Goal: Use online tool/utility: Utilize a website feature to perform a specific function

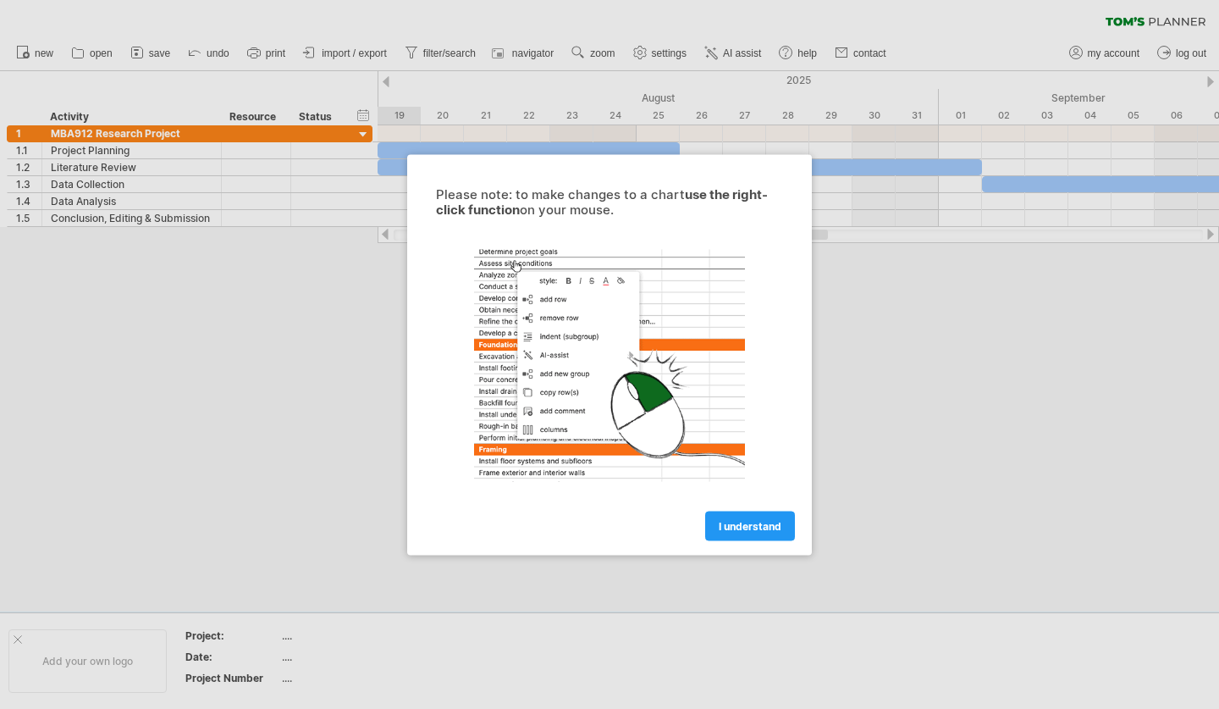
click at [762, 527] on span "I understand" at bounding box center [750, 525] width 63 height 13
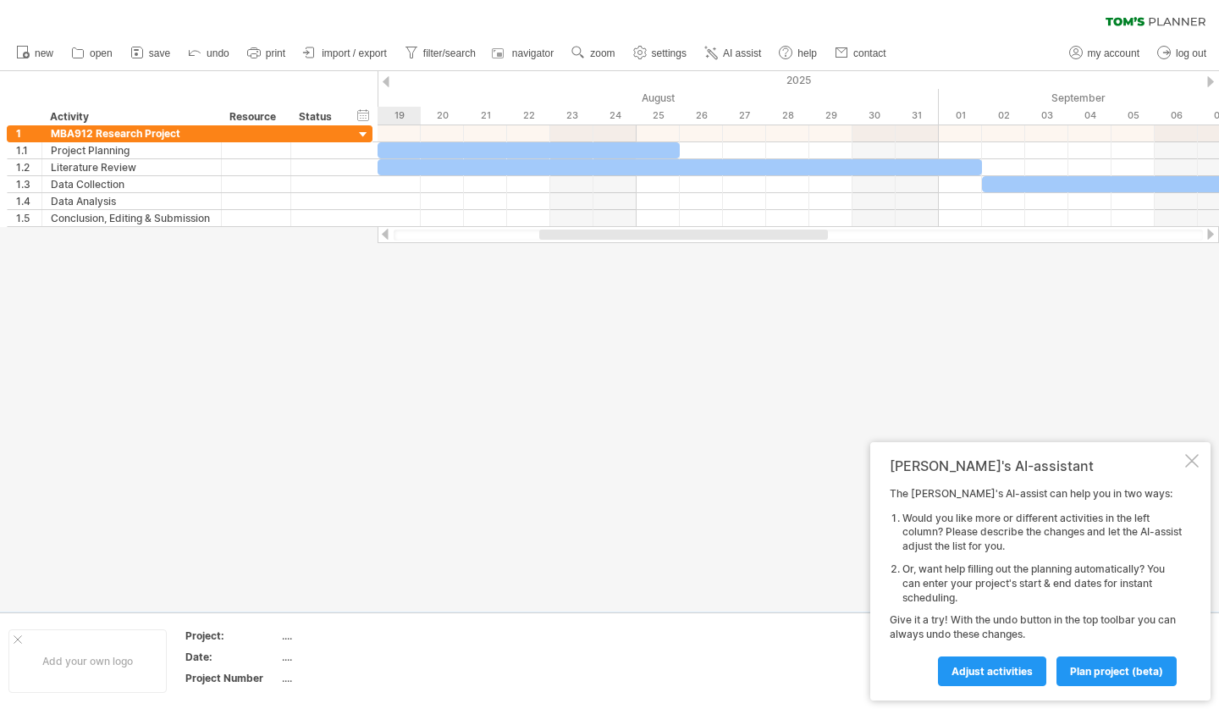
click at [984, 669] on span "Adjust activities" at bounding box center [992, 671] width 81 height 13
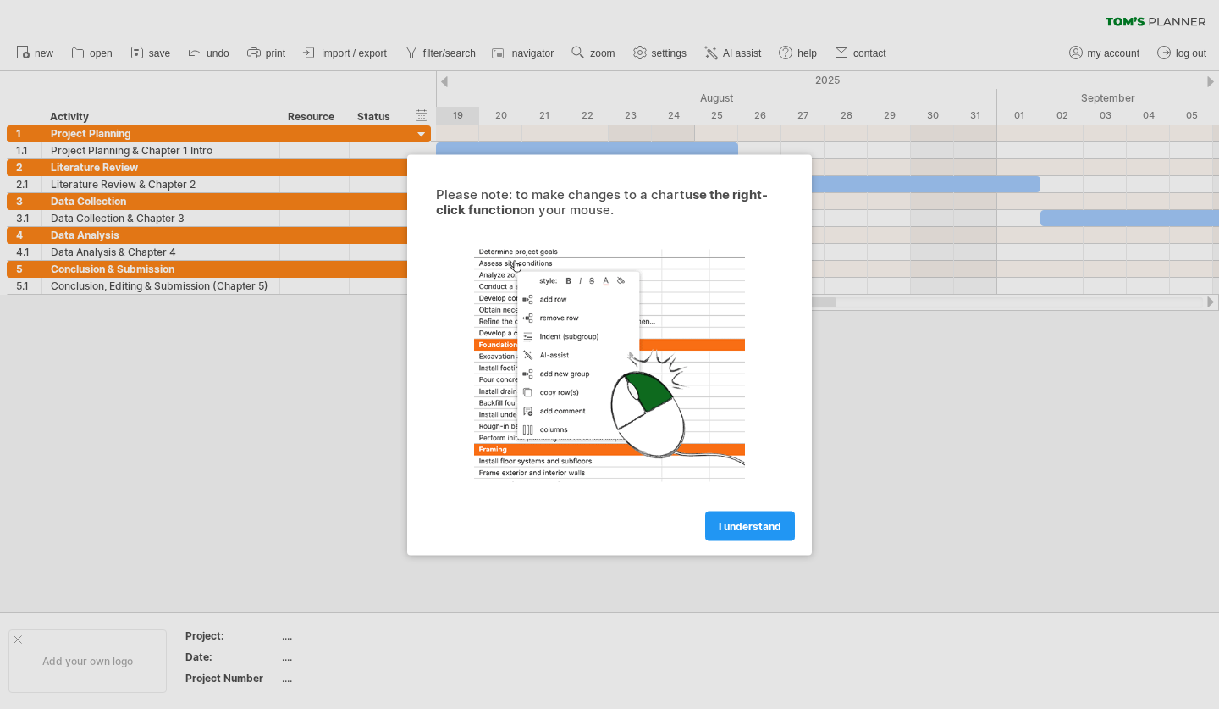
click at [729, 499] on div "I understand" at bounding box center [609, 517] width 381 height 43
click at [746, 531] on link "I understand" at bounding box center [750, 525] width 90 height 30
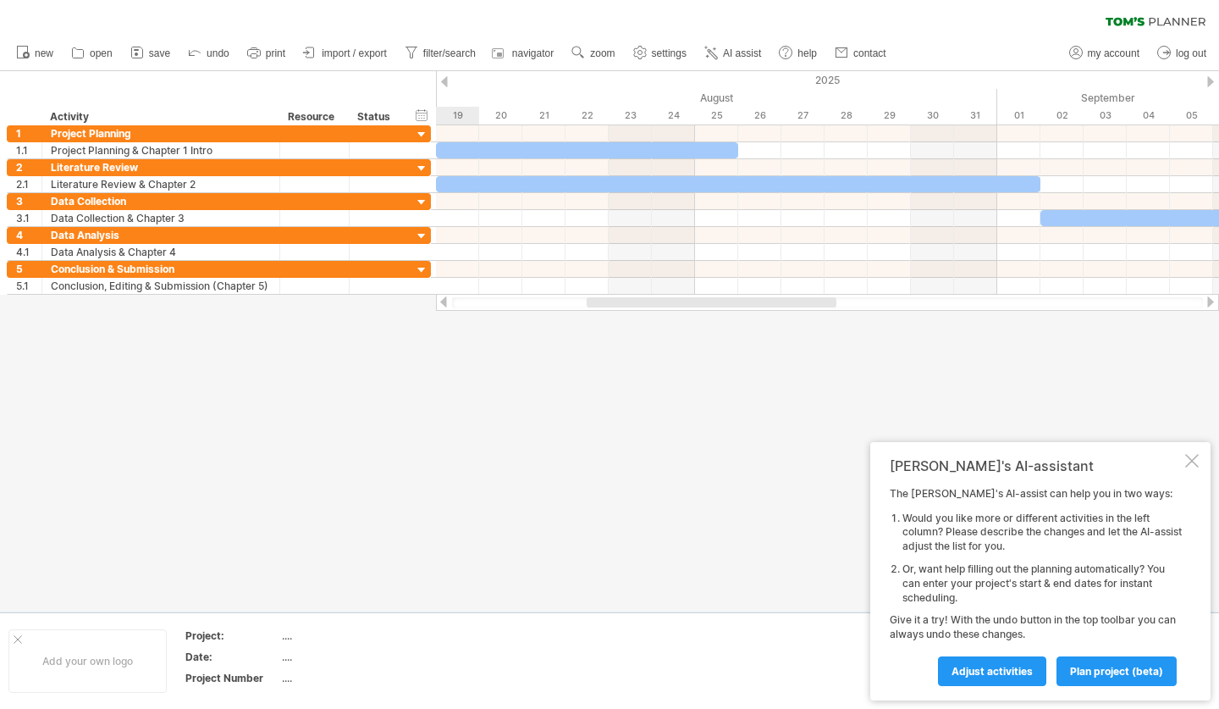
click at [1192, 461] on div at bounding box center [1192, 461] width 14 height 14
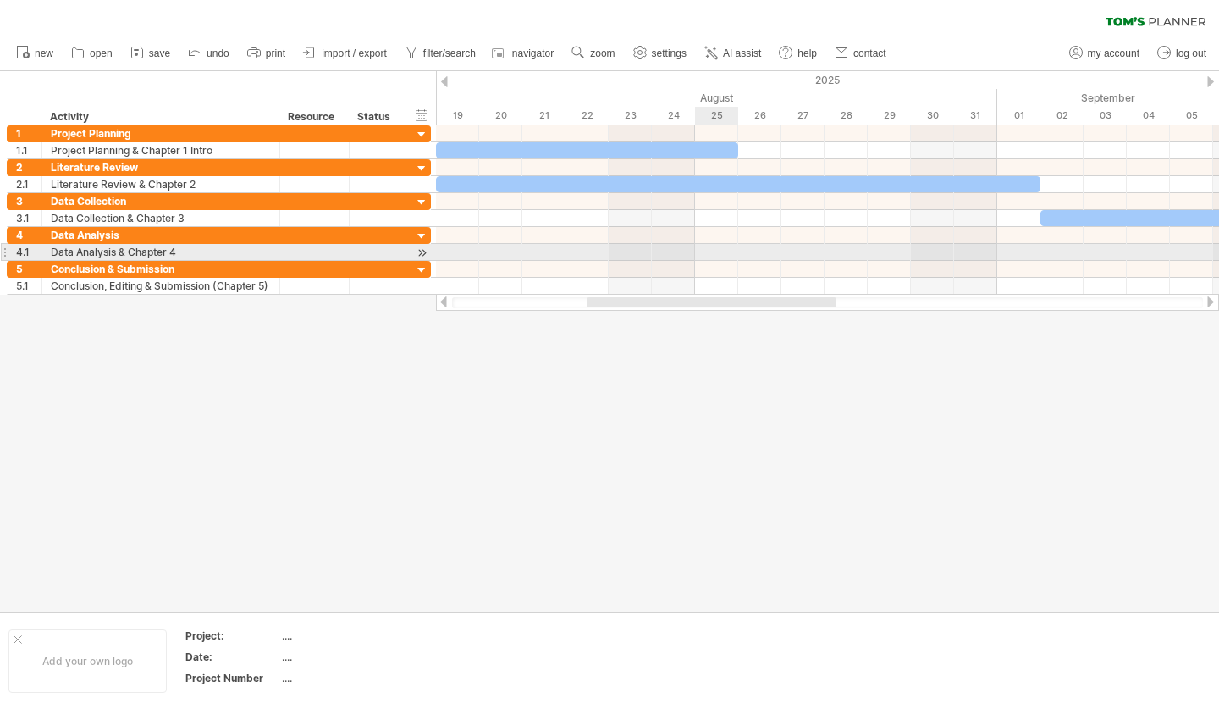
click at [734, 249] on div at bounding box center [827, 252] width 783 height 17
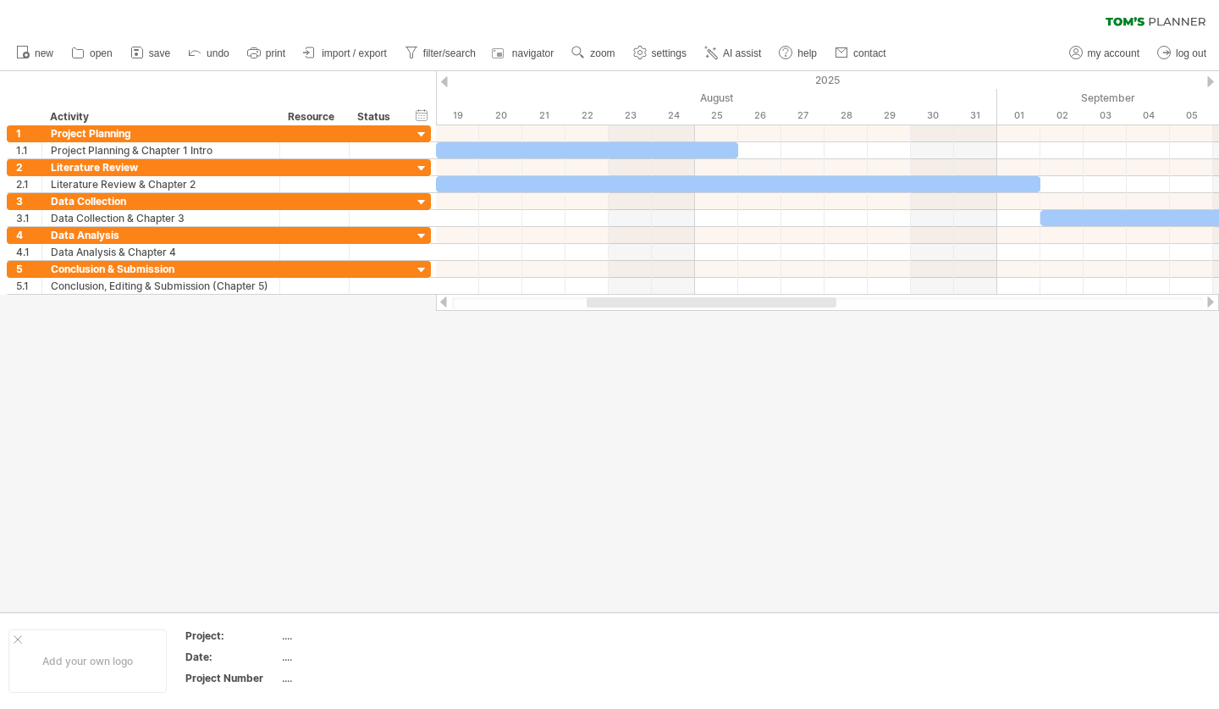
click at [742, 53] on span "AI assist" at bounding box center [742, 53] width 38 height 12
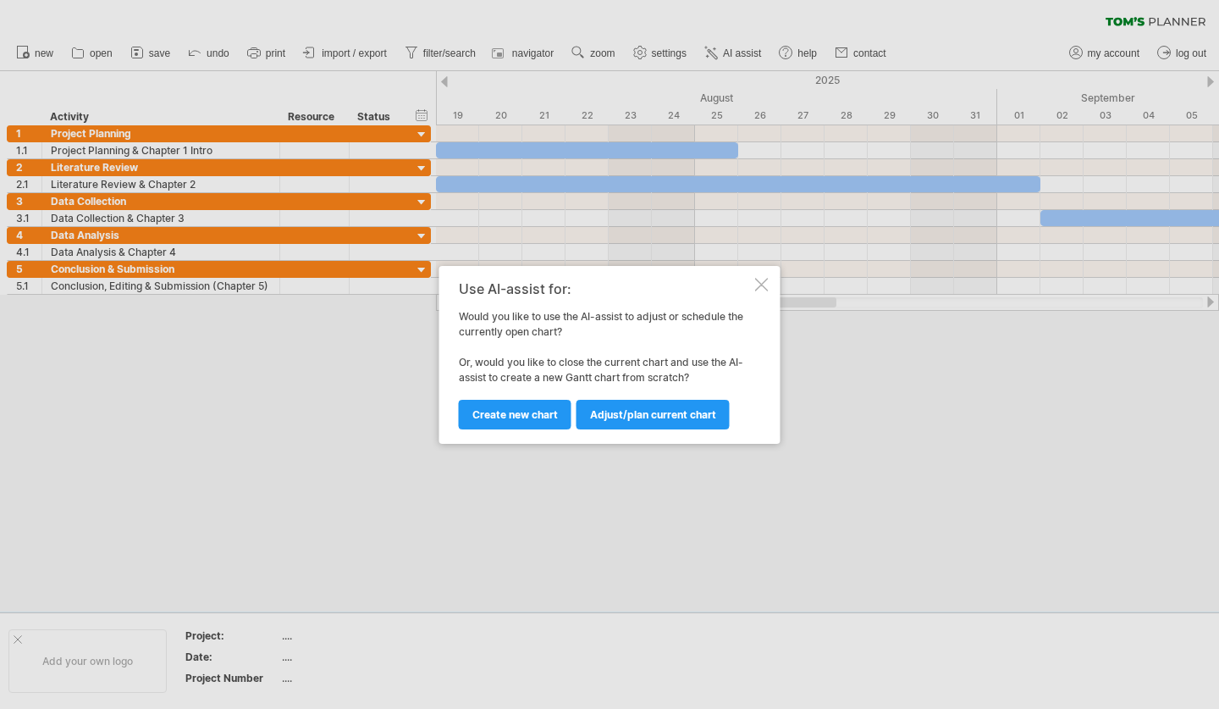
click at [601, 408] on span "Adjust/plan current chart" at bounding box center [653, 414] width 126 height 13
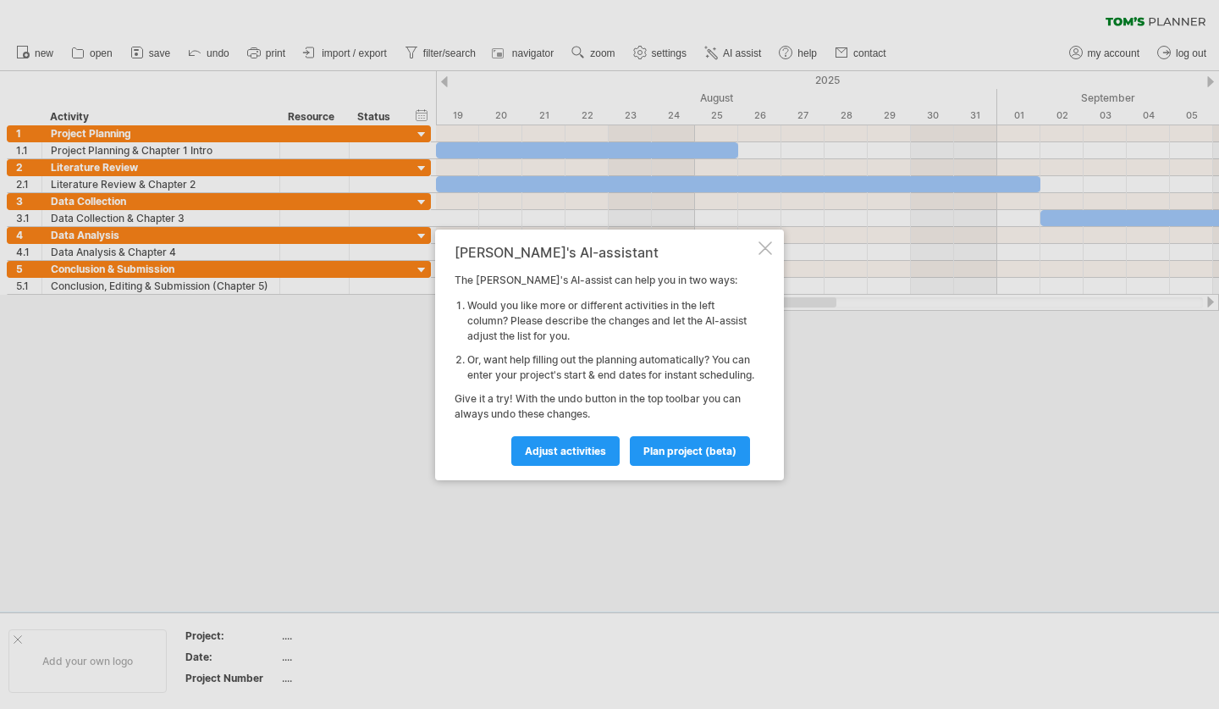
click at [654, 455] on span "plan project (beta)" at bounding box center [689, 450] width 93 height 13
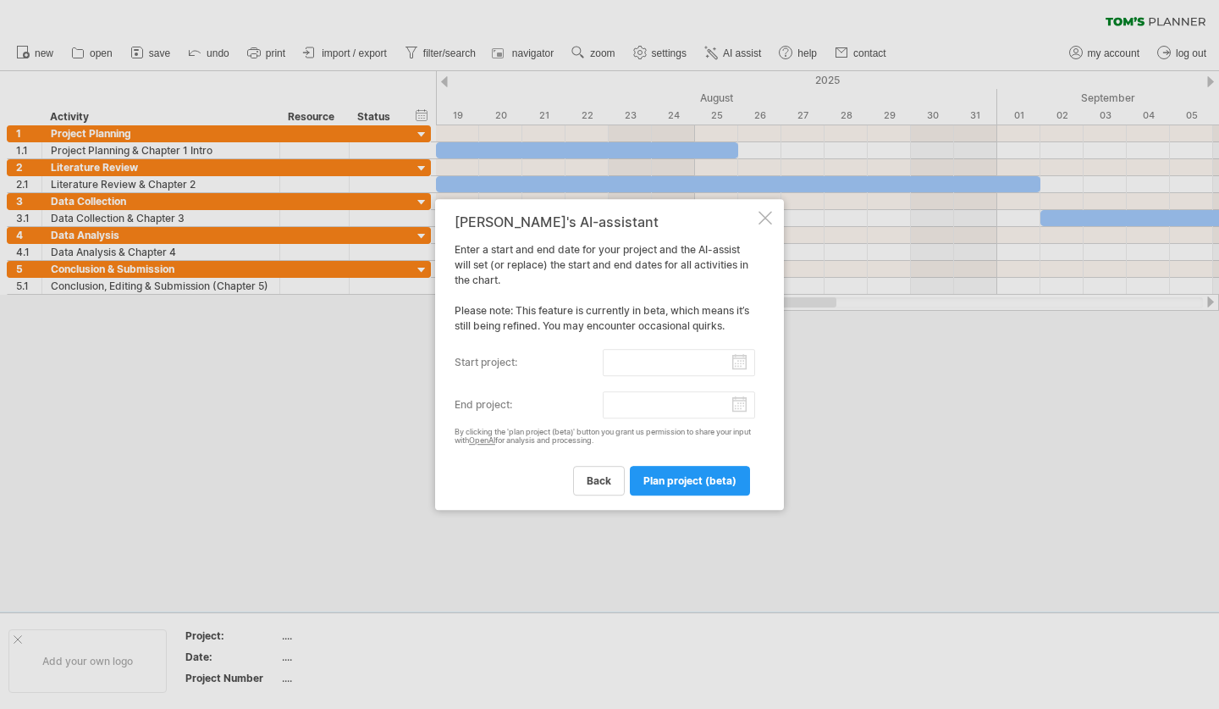
click at [763, 217] on div at bounding box center [765, 218] width 14 height 14
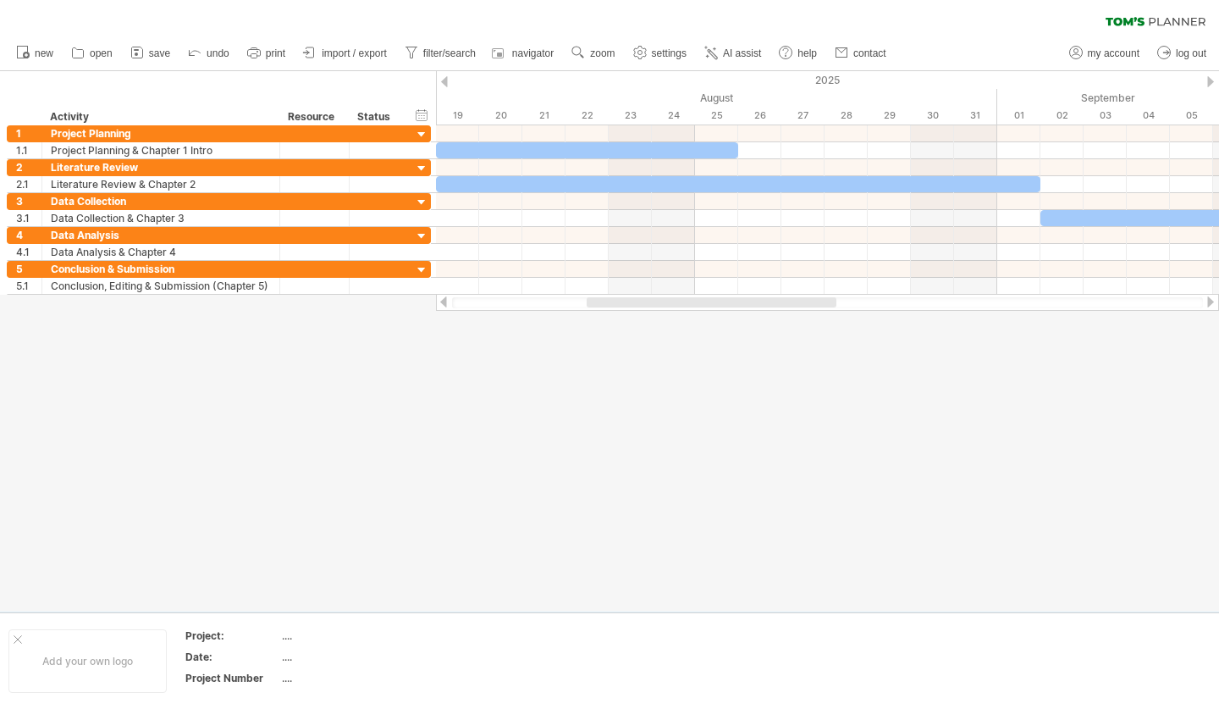
click at [726, 54] on span "AI assist" at bounding box center [742, 53] width 38 height 12
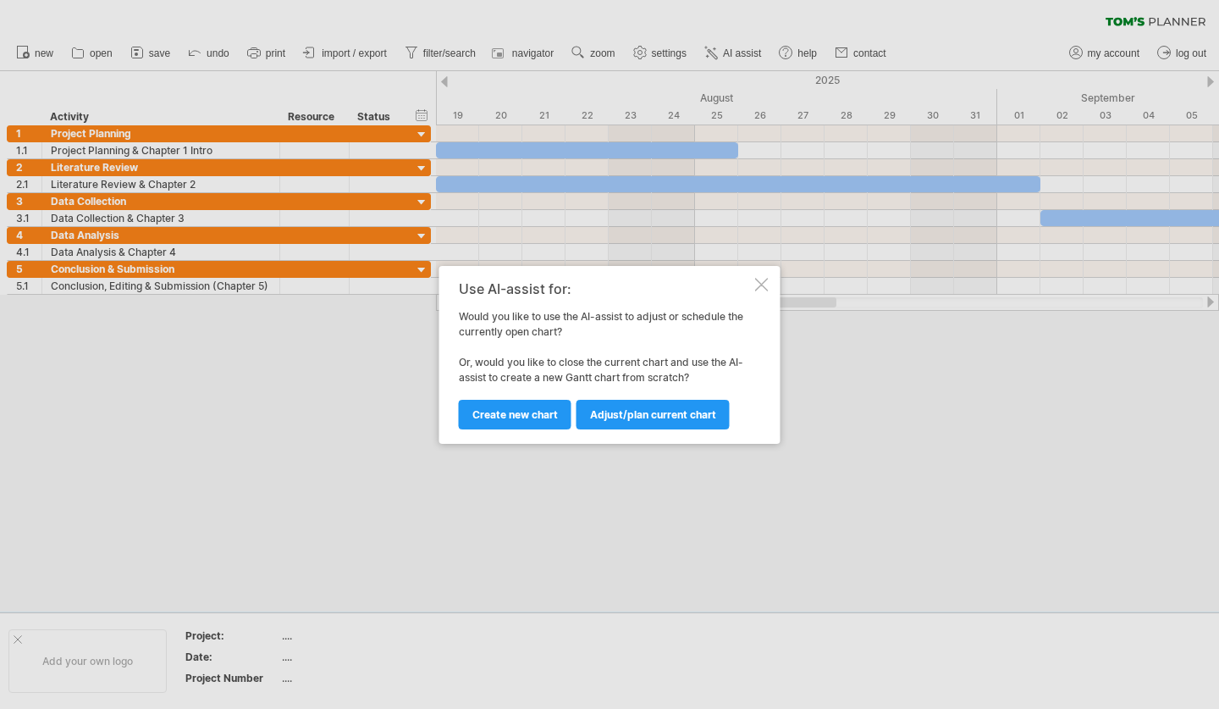
click at [628, 406] on link "Adjust/plan current chart" at bounding box center [652, 415] width 153 height 30
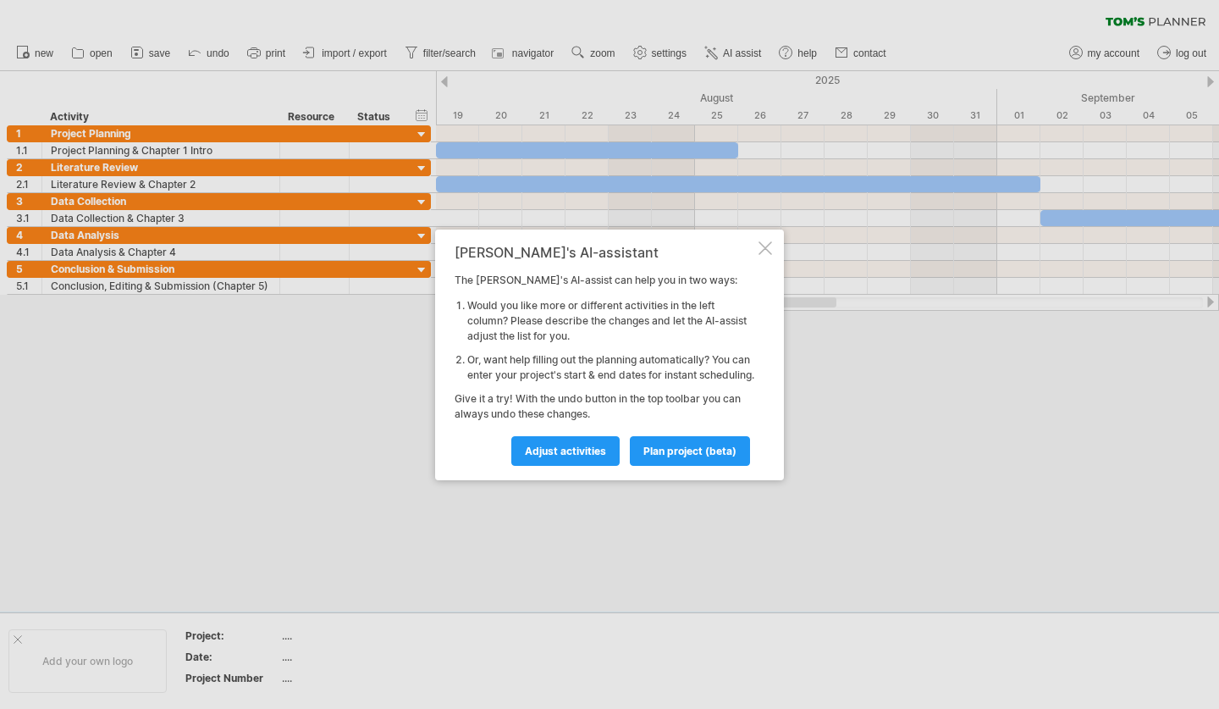
click at [577, 446] on link "Adjust activities" at bounding box center [565, 451] width 108 height 30
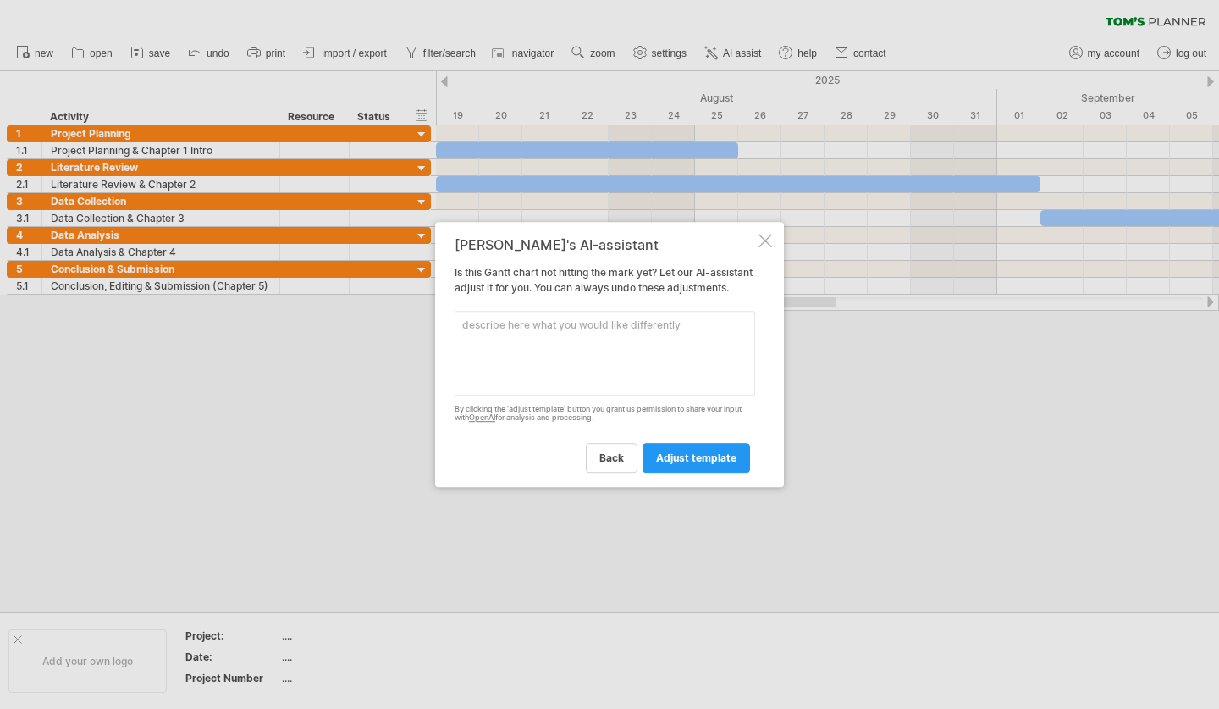
click at [528, 340] on textarea at bounding box center [605, 353] width 301 height 85
type textarea "more colours"
click at [667, 464] on span "adjust template" at bounding box center [696, 457] width 80 height 13
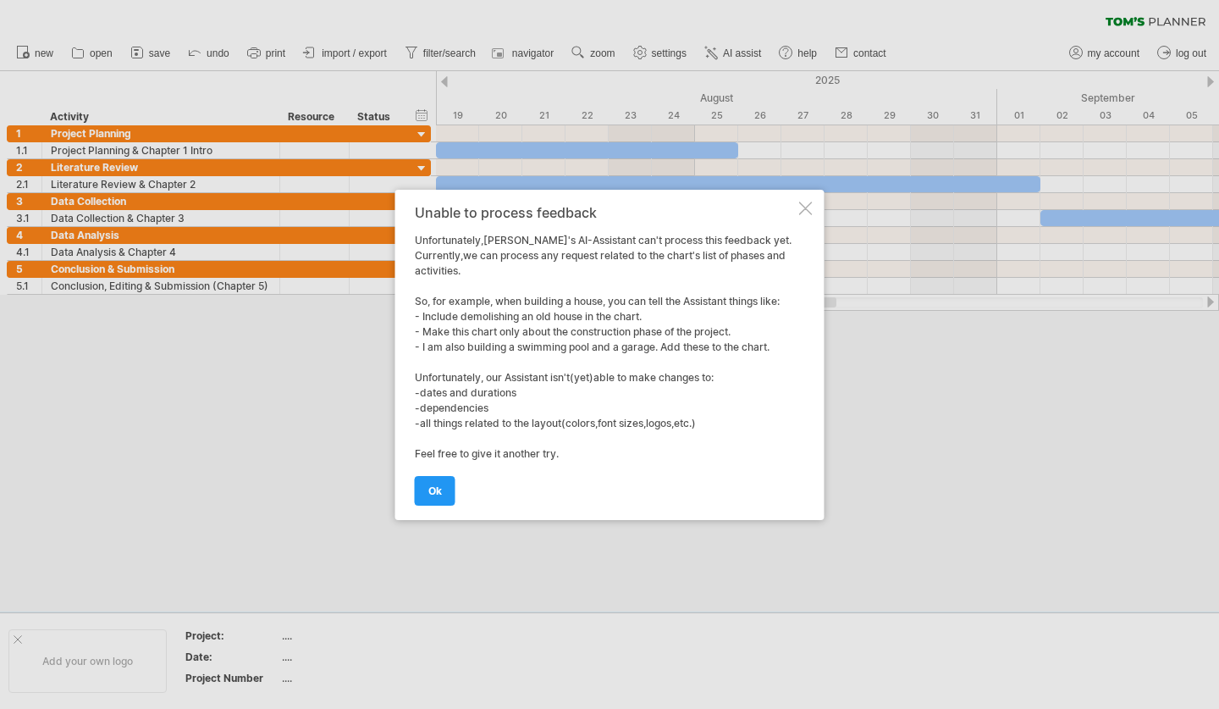
click at [425, 499] on link "ok" at bounding box center [435, 491] width 41 height 30
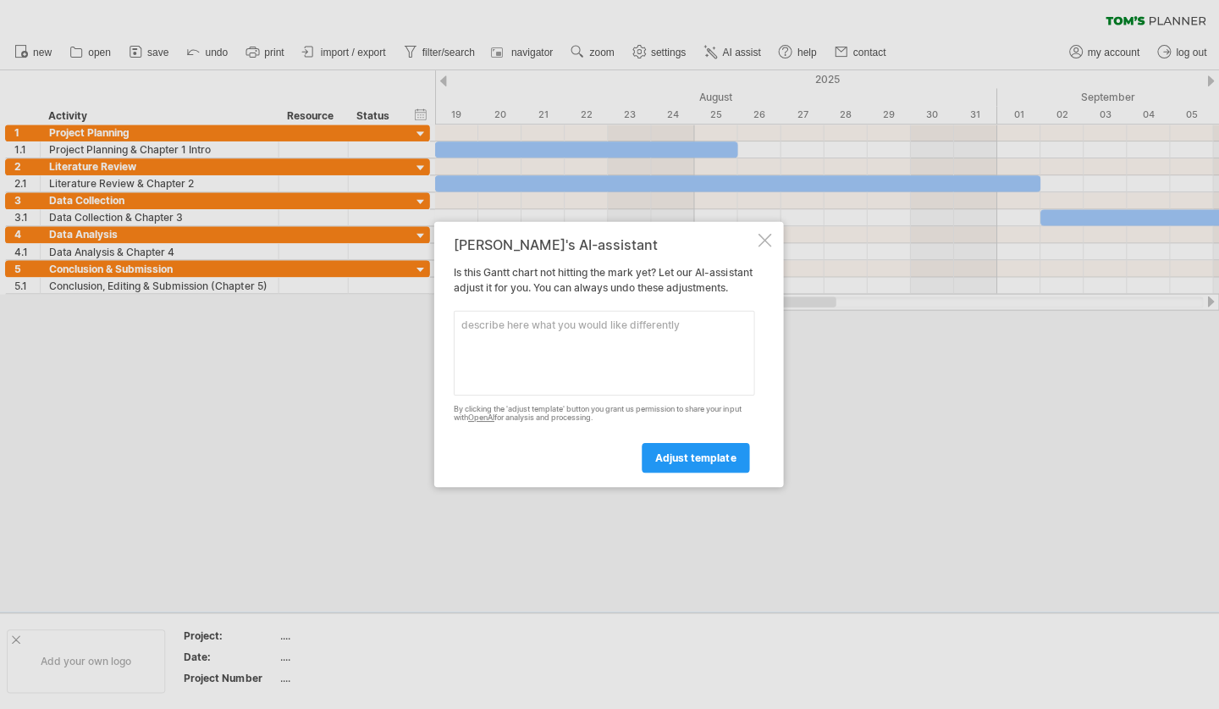
click at [521, 355] on textarea at bounding box center [605, 353] width 301 height 85
paste textarea "Make this Gantt chart look like a professional MBA research project timeline. •…"
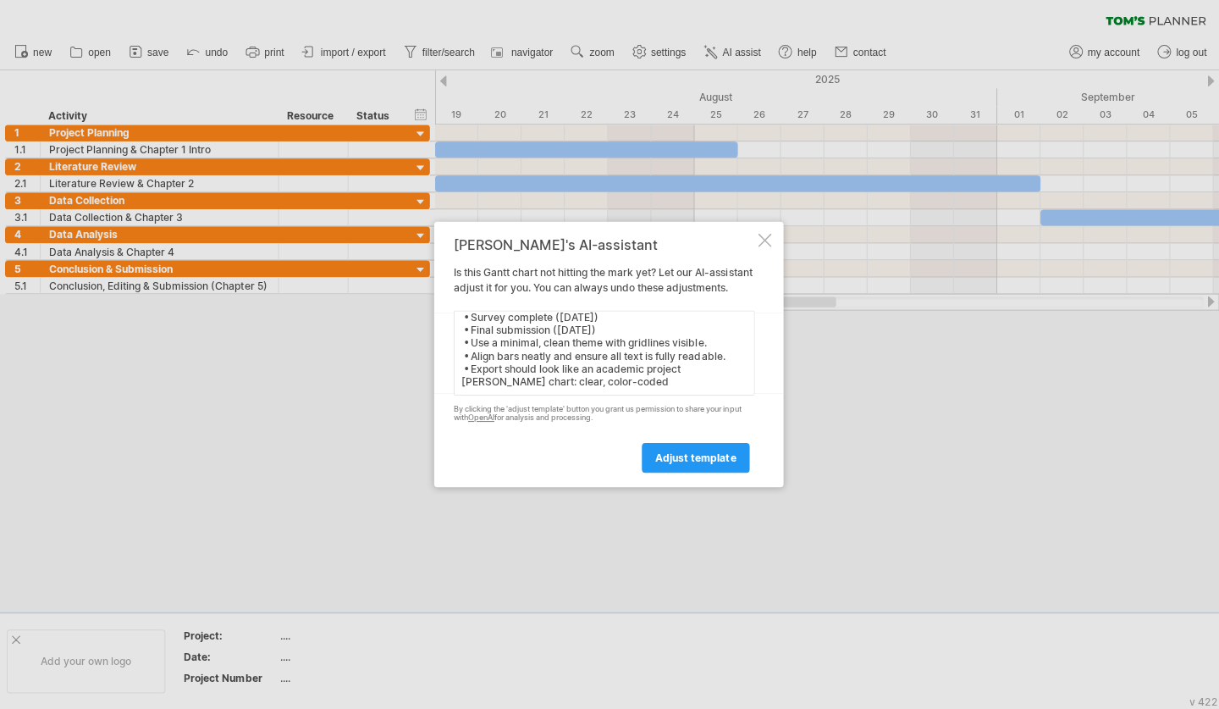
scroll to position [188, 0]
type textarea "Make this Gantt chart look like a professional MBA research project timeline. •…"
click at [665, 460] on span "adjust template" at bounding box center [696, 457] width 80 height 13
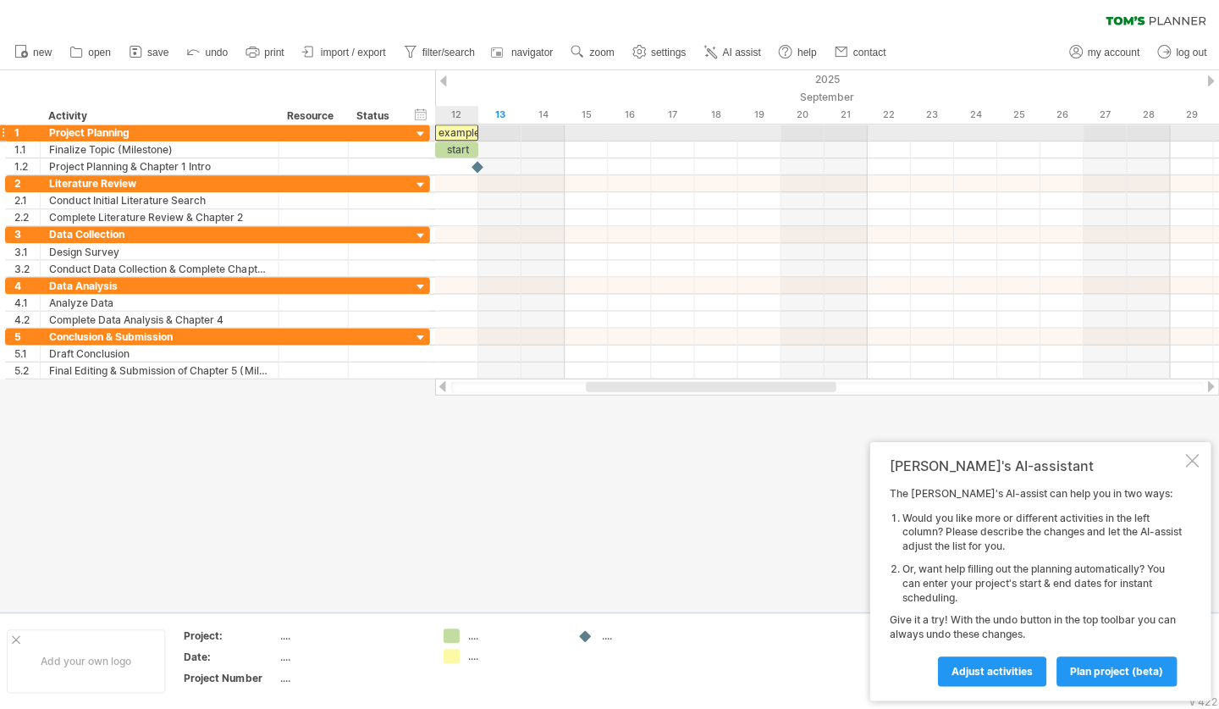
click at [459, 130] on div "example time blocks:" at bounding box center [457, 133] width 43 height 16
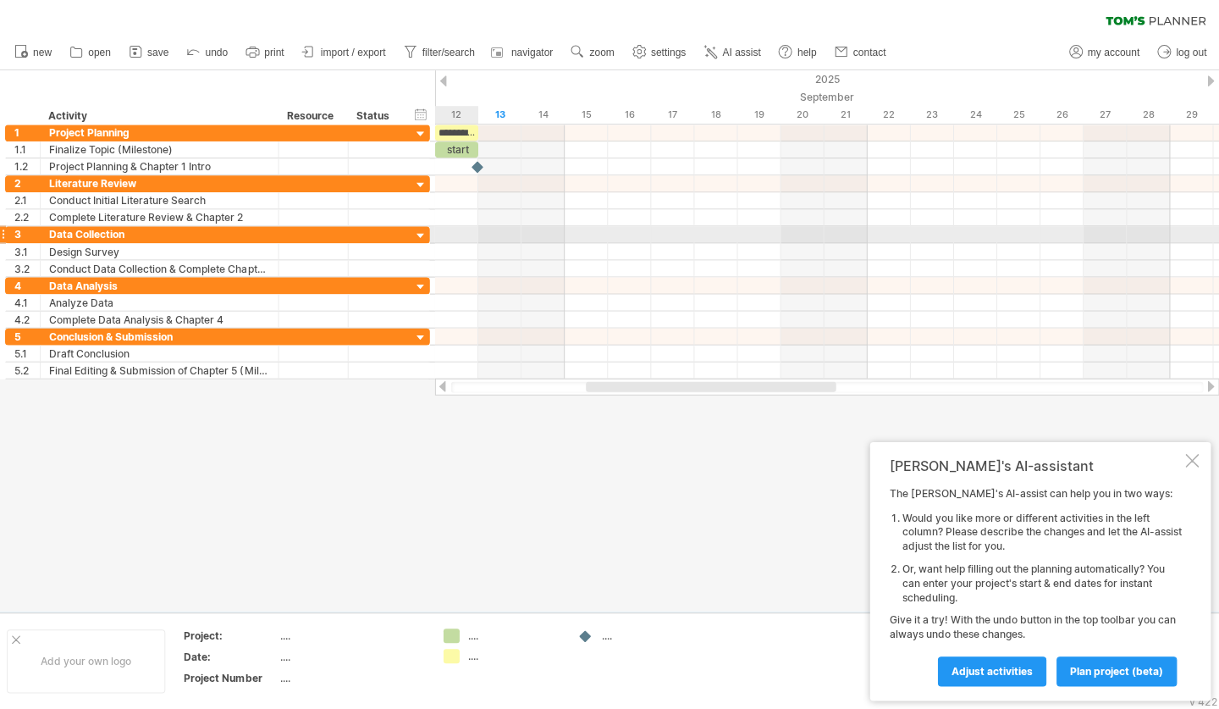
click at [468, 233] on div at bounding box center [827, 235] width 783 height 17
click at [589, 632] on div at bounding box center [586, 636] width 17 height 16
click at [420, 113] on div "hide start/end/duration show start/end/duration" at bounding box center [422, 115] width 16 height 18
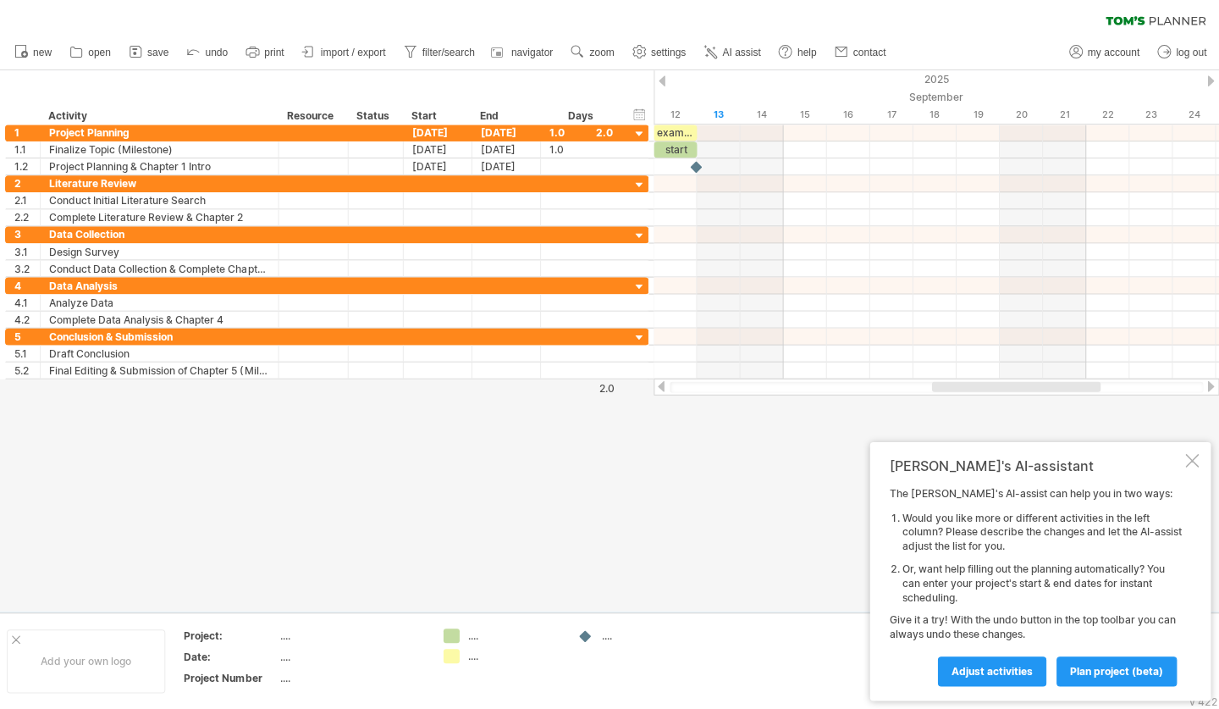
click at [1107, 679] on link "plan project (beta)" at bounding box center [1116, 671] width 120 height 30
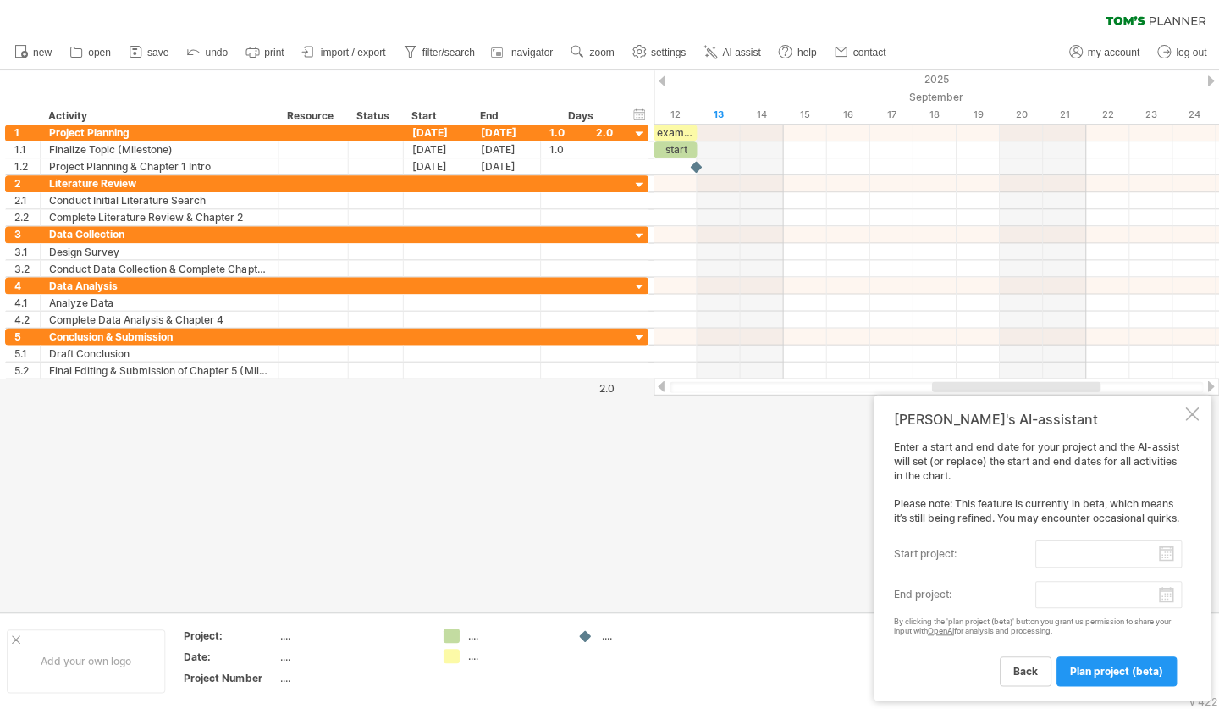
click at [1042, 675] on link "back" at bounding box center [1026, 671] width 52 height 30
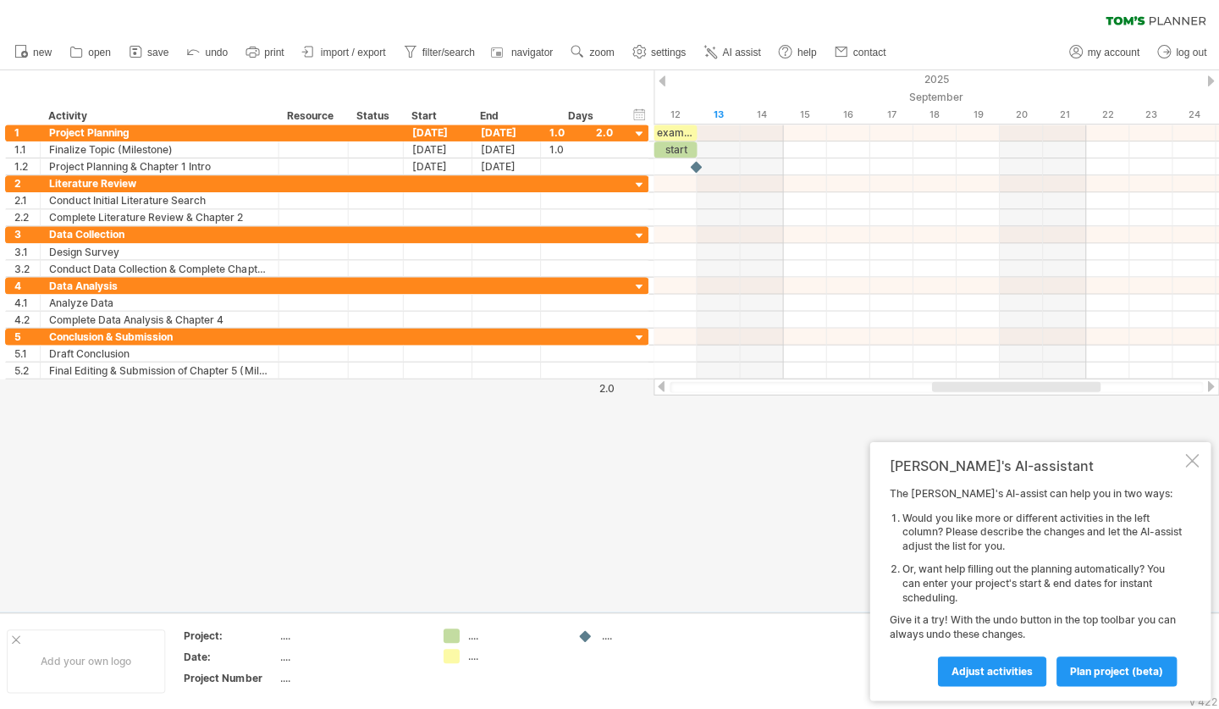
click at [1014, 670] on span "Adjust activities" at bounding box center [992, 671] width 81 height 13
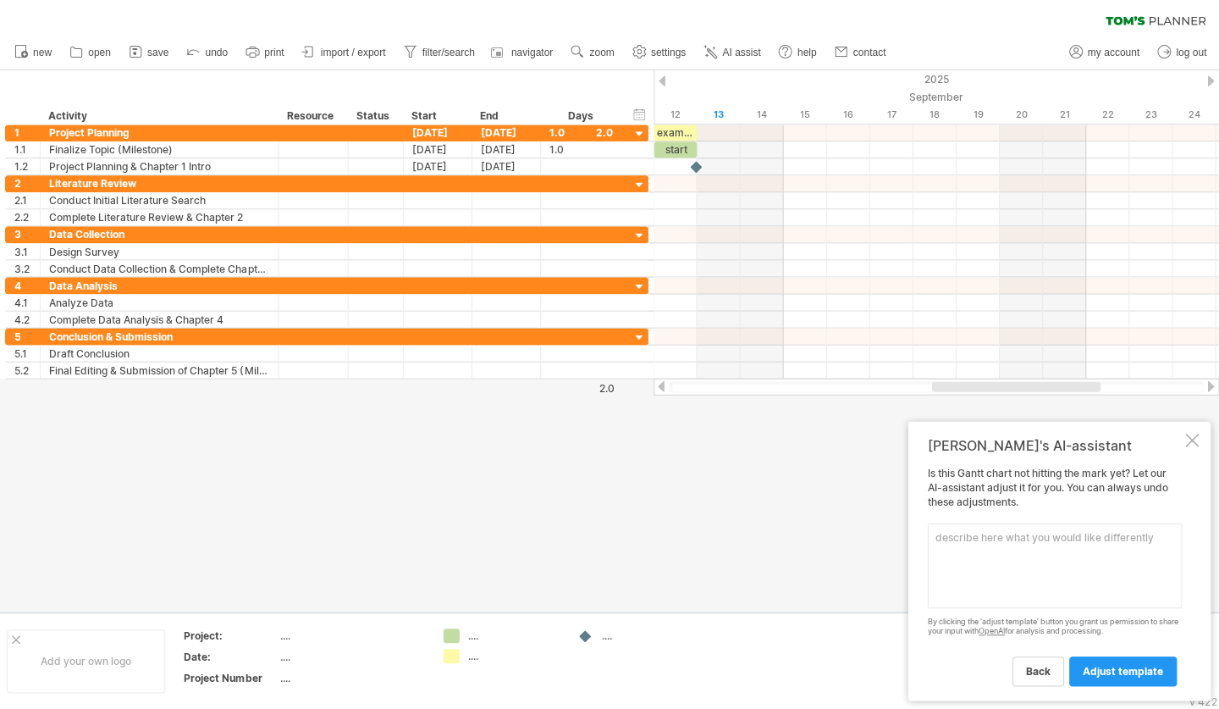
paste textarea "Style: • Academic, formal, and clean A4 landscape format • Show week numbers (7…"
click at [936, 538] on textarea at bounding box center [1055, 565] width 254 height 85
paste textarea "Turn this into a final, professional Gantt chart for my MBA912 Research Project…"
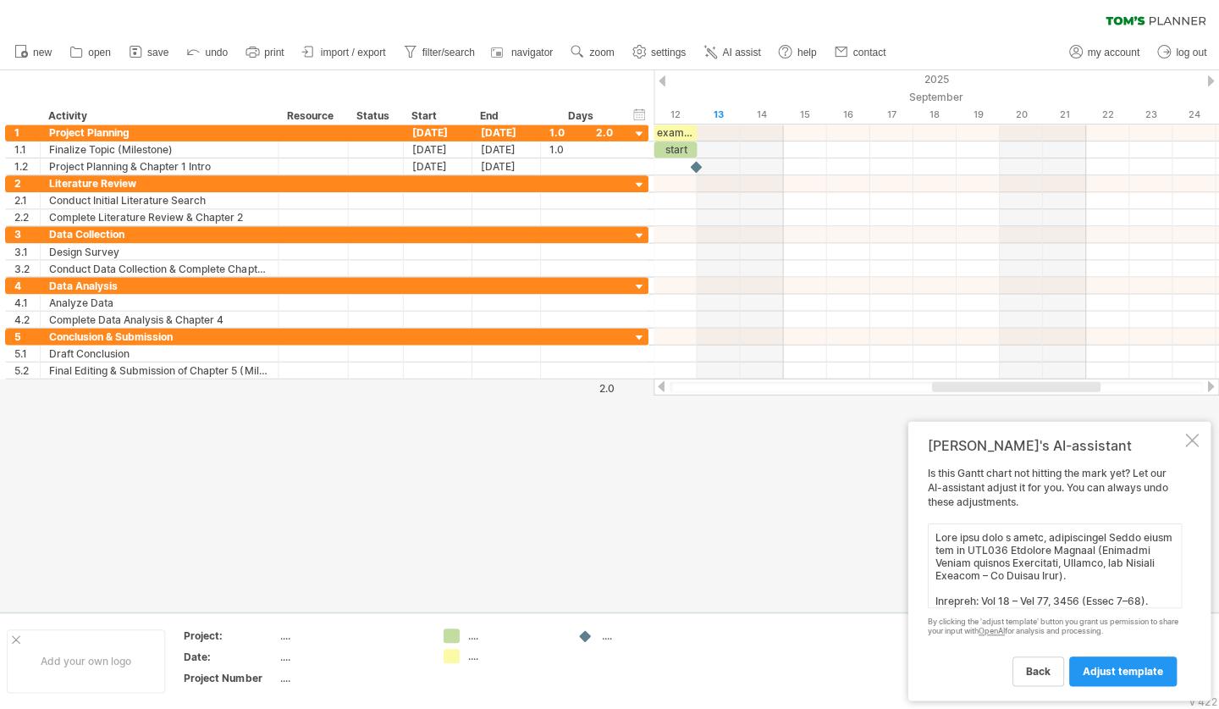
scroll to position [9, 0]
type textarea "Turn this into a final, professional Gantt chart for my MBA912 Research Project…"
click at [1145, 677] on link "adjust template" at bounding box center [1123, 671] width 108 height 30
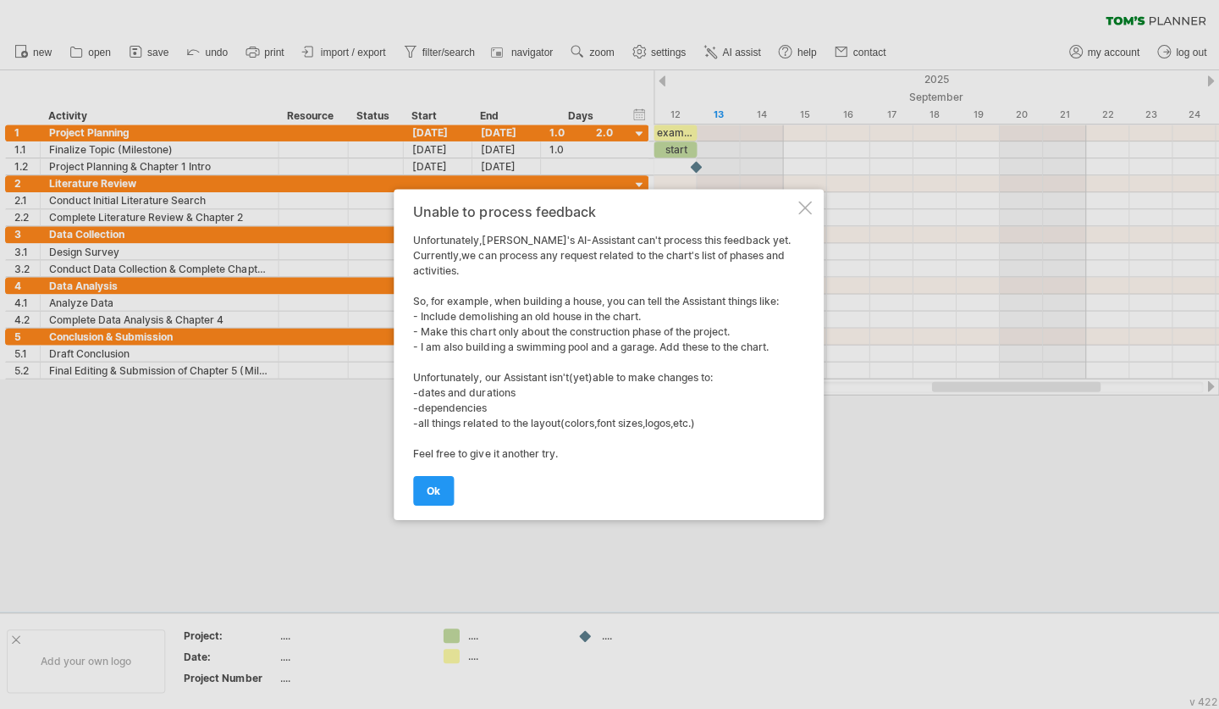
click at [428, 490] on span "ok" at bounding box center [435, 490] width 14 height 13
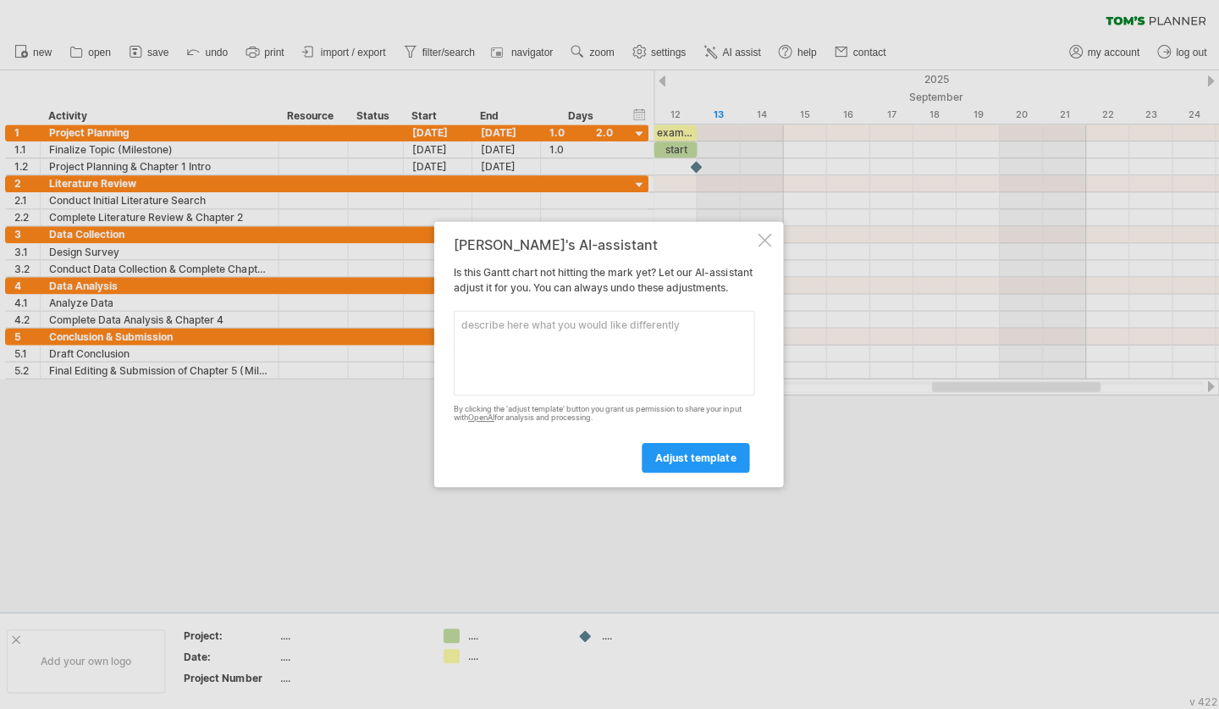
click at [765, 234] on div at bounding box center [765, 241] width 14 height 14
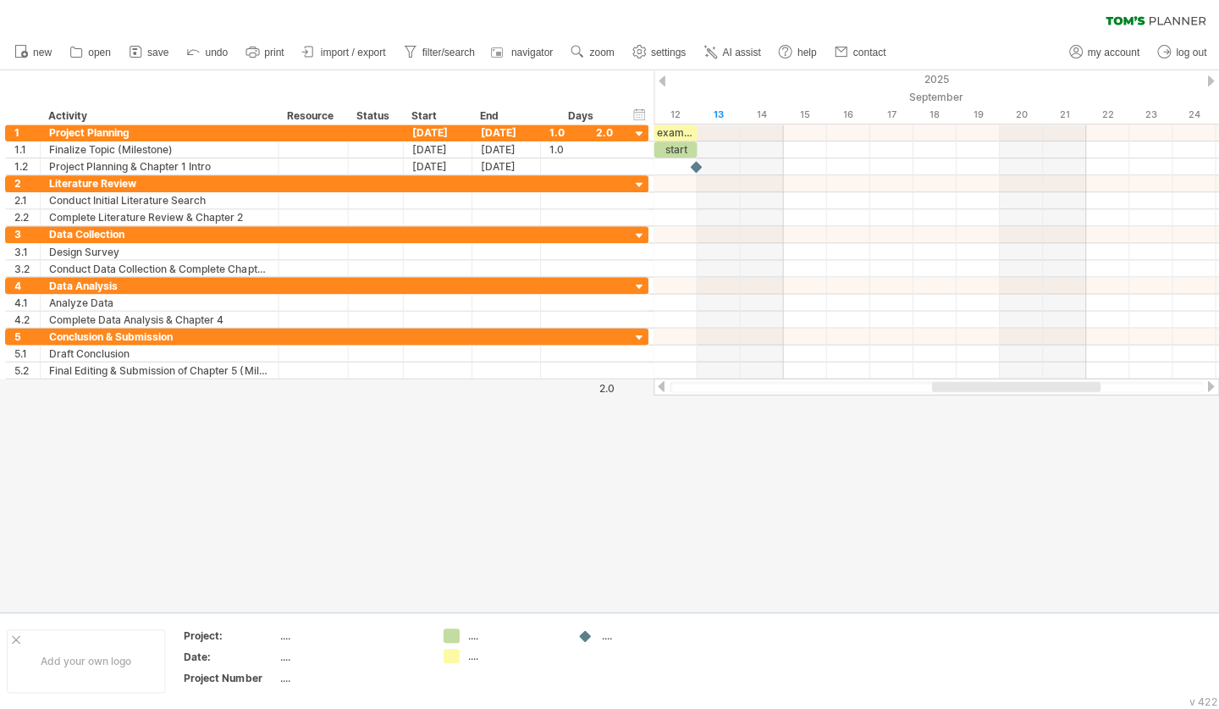
click at [37, 46] on link "new" at bounding box center [35, 53] width 47 height 22
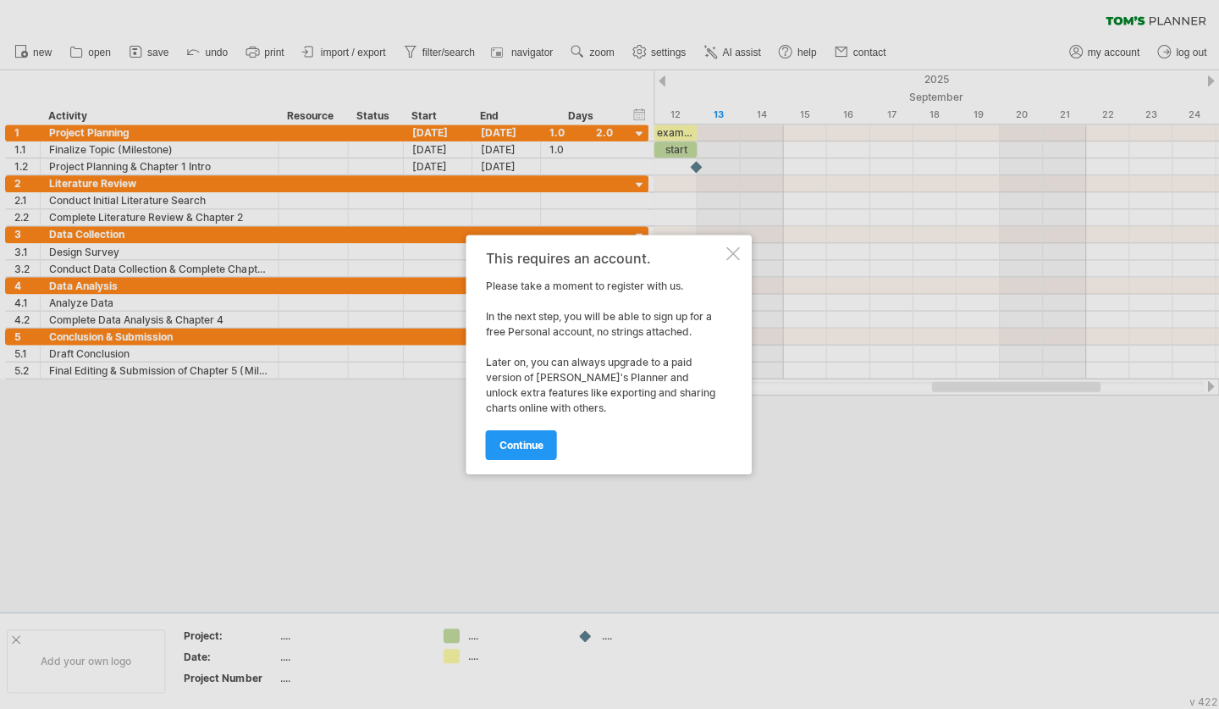
click at [522, 439] on span "continue" at bounding box center [522, 445] width 44 height 13
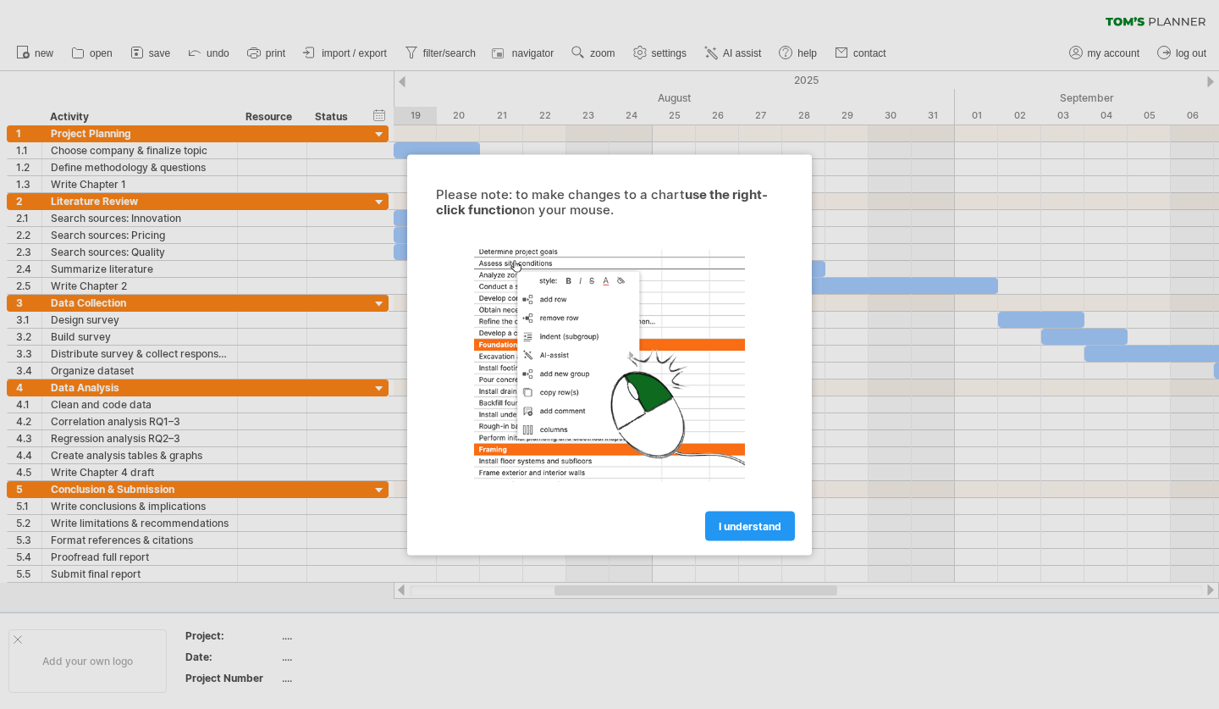
click at [768, 526] on span "I understand" at bounding box center [750, 525] width 63 height 13
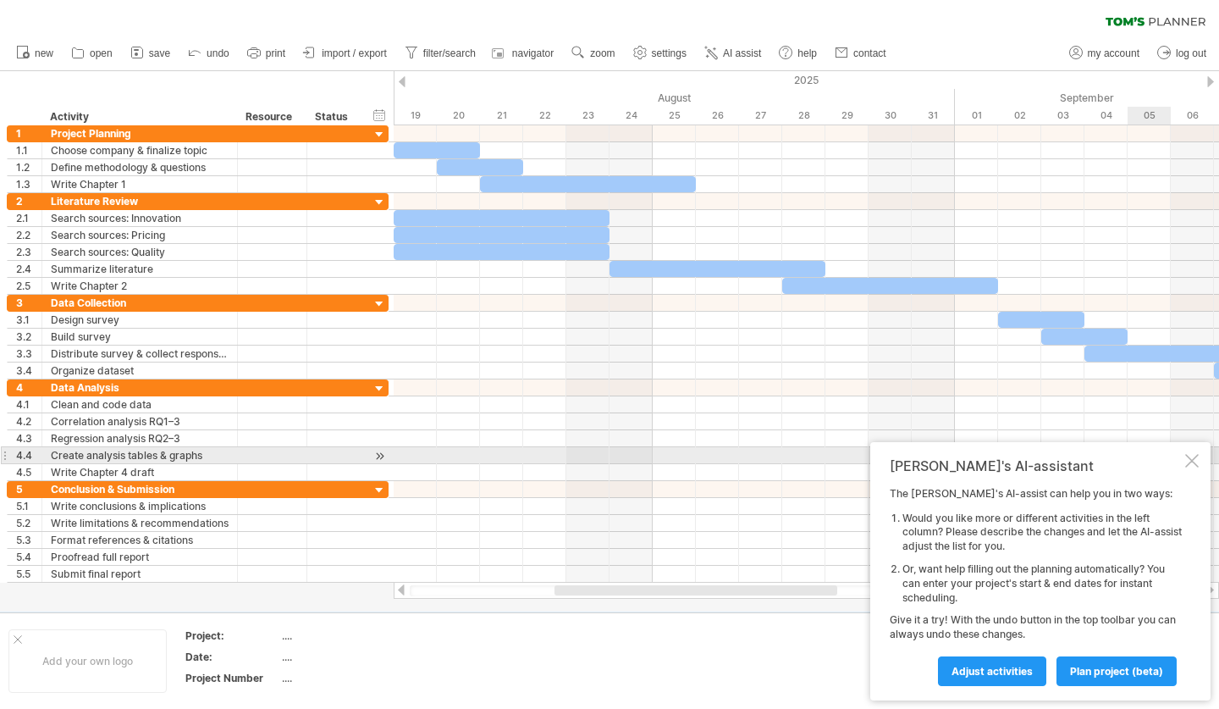
click at [1190, 463] on div at bounding box center [1192, 461] width 14 height 14
